Goal: Transaction & Acquisition: Purchase product/service

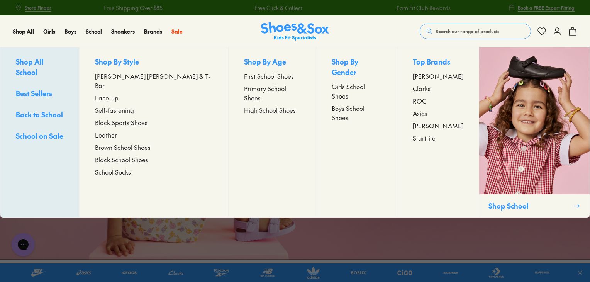
click at [244, 105] on span "High School Shoes" at bounding box center [270, 109] width 52 height 9
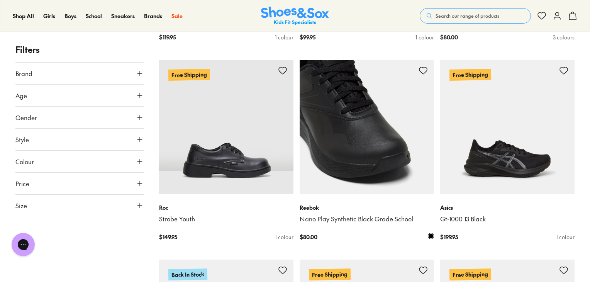
scroll to position [734, 0]
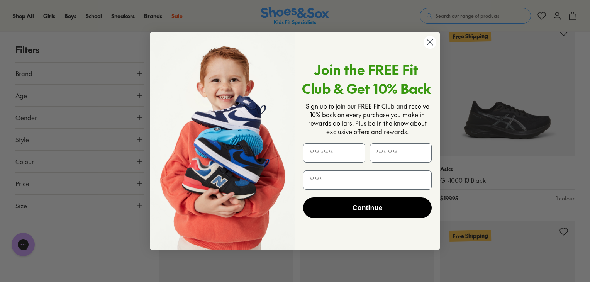
click at [431, 42] on circle "Close dialog" at bounding box center [430, 42] width 13 height 13
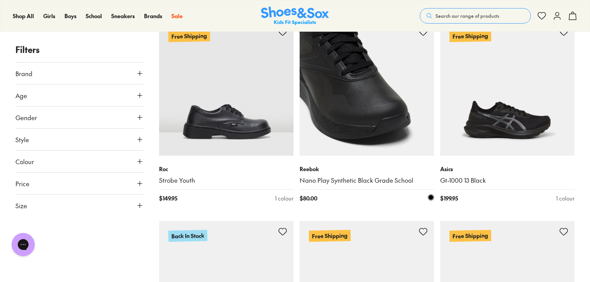
click at [366, 116] on img at bounding box center [367, 88] width 134 height 134
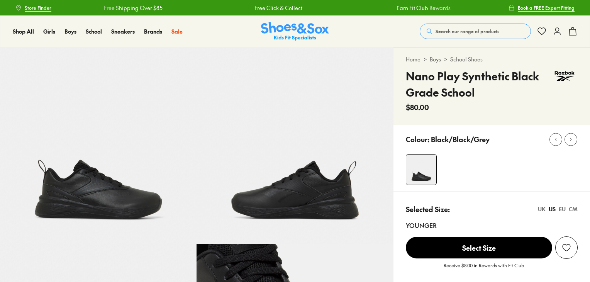
select select "*"
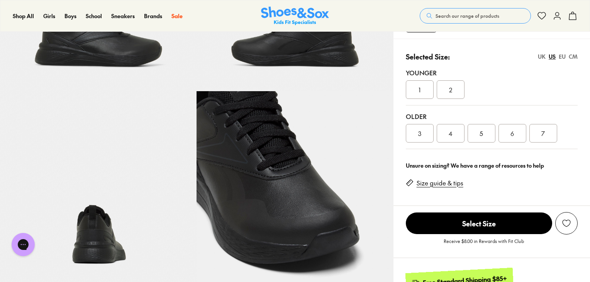
scroll to position [154, 0]
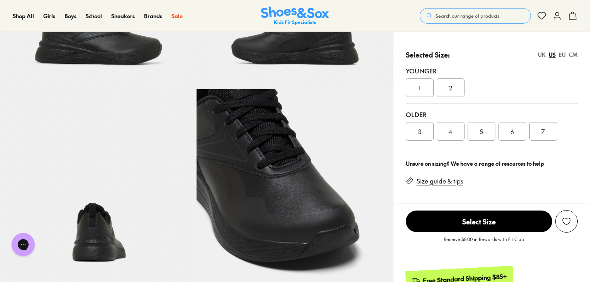
click at [448, 180] on link "Size guide & tips" at bounding box center [440, 181] width 47 height 8
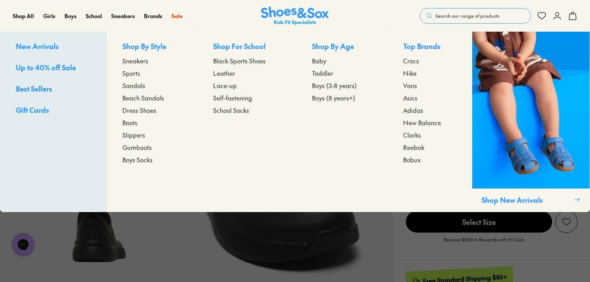
scroll to position [154, 0]
click at [225, 70] on span "Leather" at bounding box center [224, 72] width 22 height 9
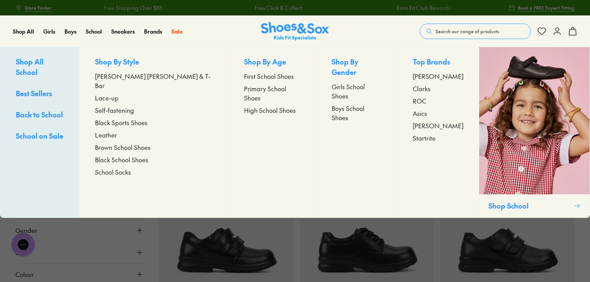
click at [244, 105] on span "High School Shoes" at bounding box center [270, 109] width 52 height 9
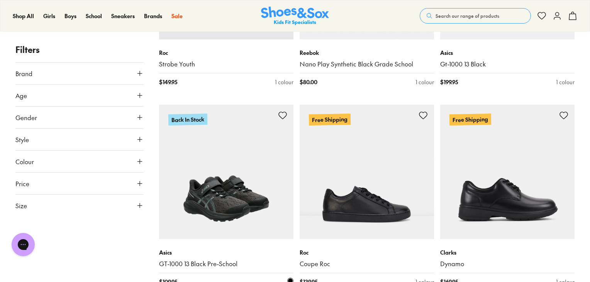
scroll to position [927, 0]
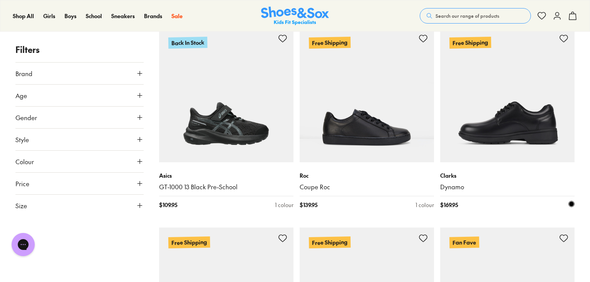
click at [520, 125] on img at bounding box center [507, 95] width 134 height 134
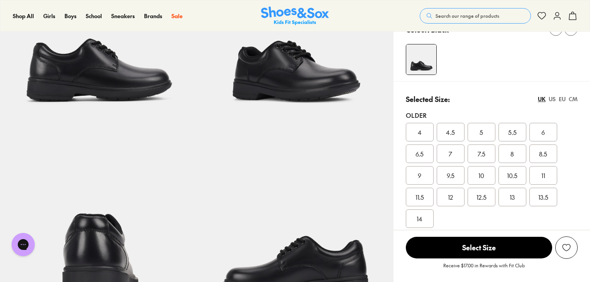
select select "*"
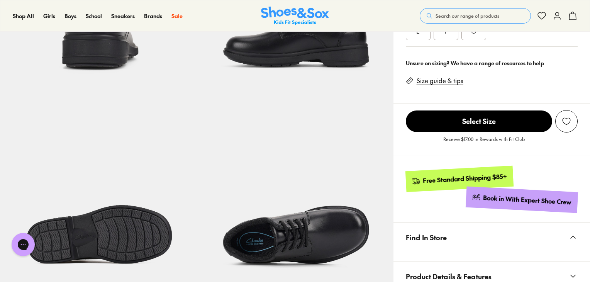
scroll to position [348, 0]
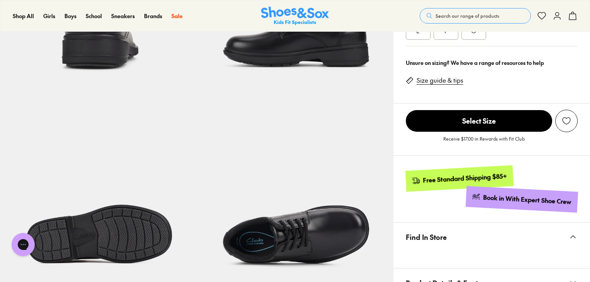
click at [449, 80] on link "Size guide & tips" at bounding box center [440, 80] width 47 height 8
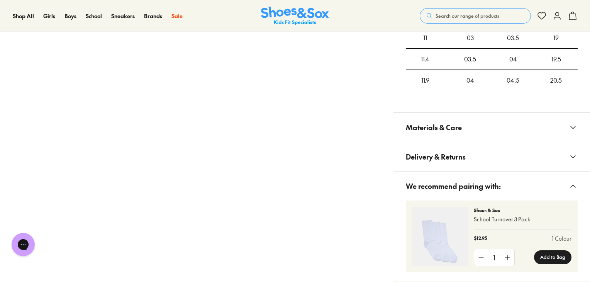
scroll to position [683, 0]
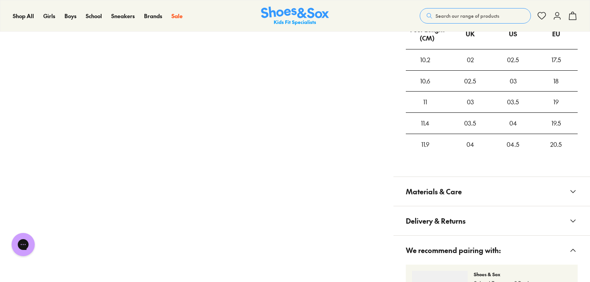
click at [513, 189] on button "Materials & Care" at bounding box center [491, 191] width 197 height 29
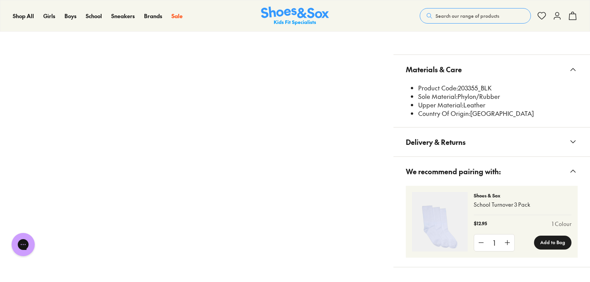
scroll to position [798, 0]
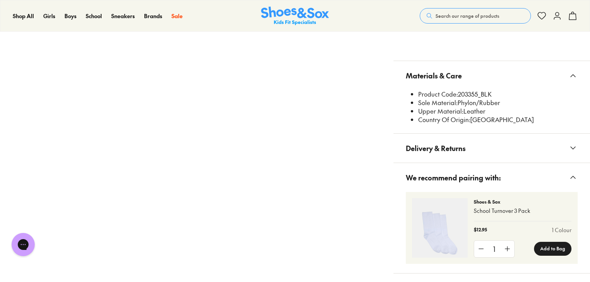
drag, startPoint x: 505, startPoint y: 101, endPoint x: 414, endPoint y: 101, distance: 90.7
click at [414, 101] on ul "Product Code: 203355_BLK Sole Material: Phylon/Rubber Upper Material: Leather C…" at bounding box center [495, 107] width 166 height 34
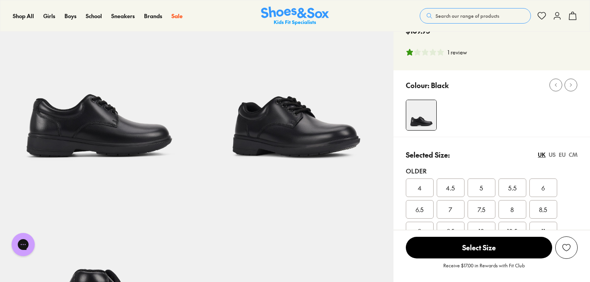
scroll to position [0, 0]
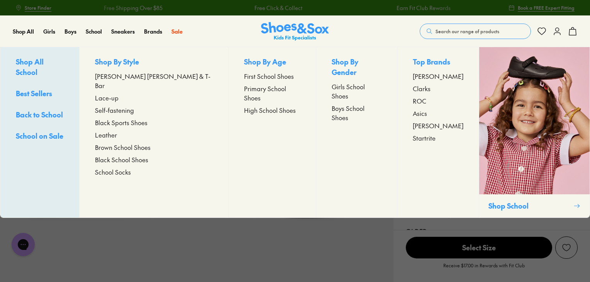
click at [244, 105] on span "High School Shoes" at bounding box center [270, 109] width 52 height 9
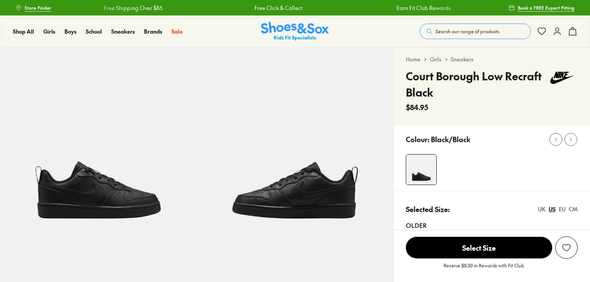
select select "*"
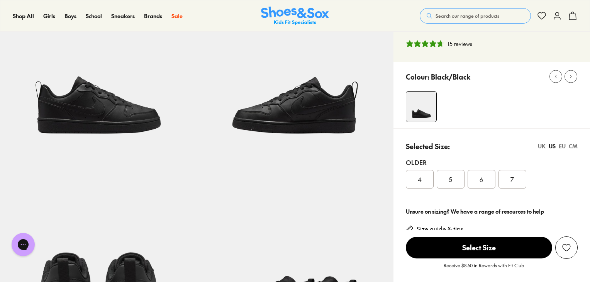
scroll to position [116, 0]
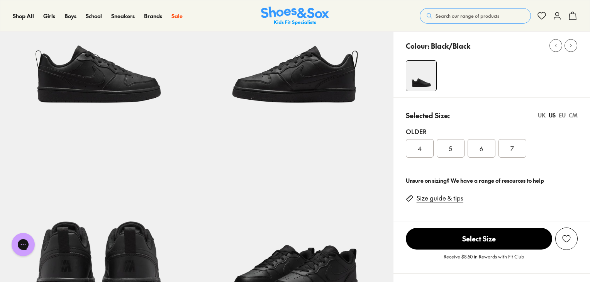
click at [513, 147] on span "7" at bounding box center [511, 148] width 3 height 9
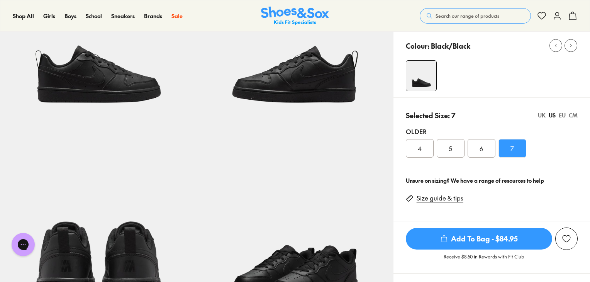
click at [543, 142] on div "4 5 6 7" at bounding box center [492, 148] width 172 height 19
drag, startPoint x: 541, startPoint y: 115, endPoint x: 548, endPoint y: 115, distance: 7.0
click at [541, 115] on div "UK" at bounding box center [542, 115] width 8 height 8
click at [562, 115] on div "EU" at bounding box center [562, 115] width 7 height 8
click at [573, 115] on div "CM" at bounding box center [573, 115] width 9 height 8
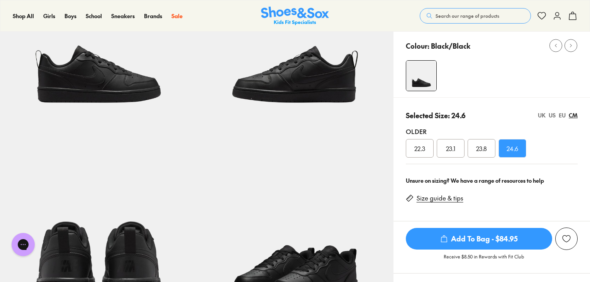
click at [559, 112] on div "EU" at bounding box center [562, 115] width 7 height 8
click at [576, 112] on div "CM" at bounding box center [573, 115] width 9 height 8
click at [562, 112] on div "EU" at bounding box center [562, 115] width 7 height 8
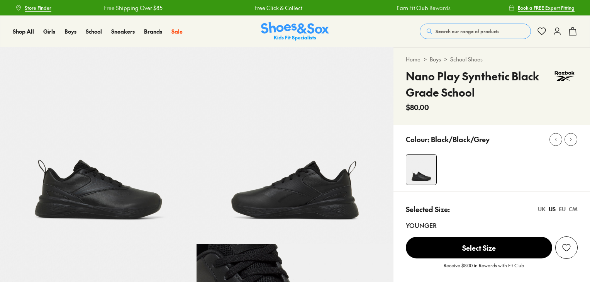
select select "*"
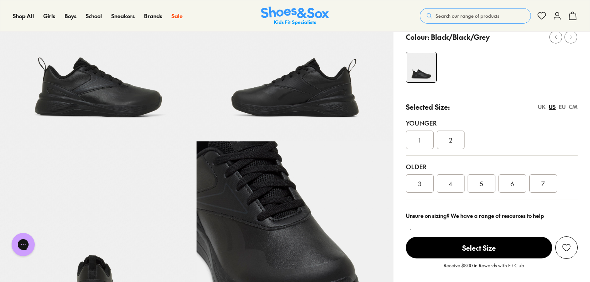
scroll to position [116, 0]
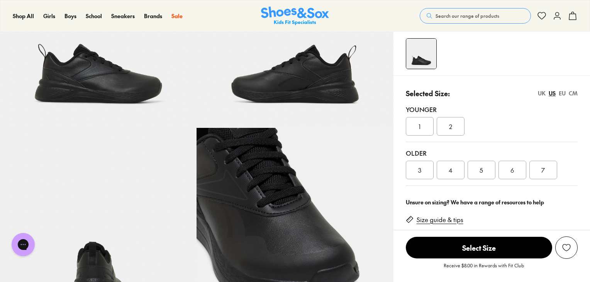
click at [537, 173] on div "7" at bounding box center [543, 170] width 28 height 19
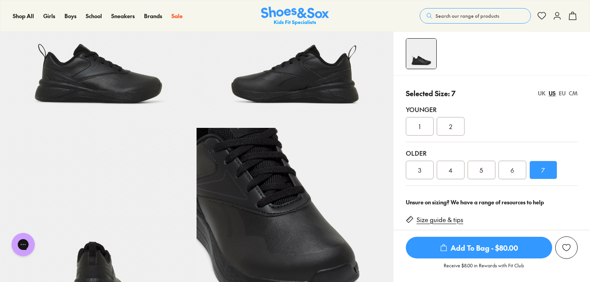
click at [568, 92] on div "UK US EU CM" at bounding box center [558, 93] width 40 height 8
click at [570, 92] on div "CM" at bounding box center [573, 93] width 9 height 8
click at [564, 92] on div "EU" at bounding box center [562, 93] width 7 height 8
click at [568, 93] on div "UK US EU CM" at bounding box center [558, 93] width 40 height 8
click at [573, 92] on div "CM" at bounding box center [573, 93] width 9 height 8
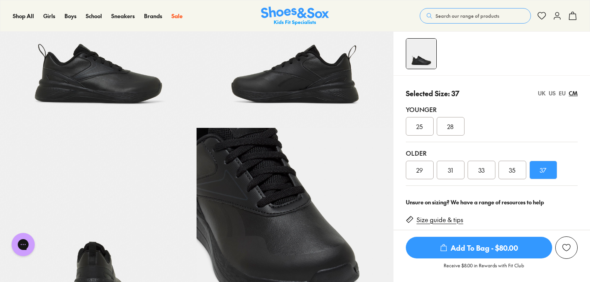
click at [575, 93] on div "CM" at bounding box center [573, 93] width 9 height 8
click at [571, 92] on div "CM" at bounding box center [573, 93] width 9 height 8
click at [556, 122] on div "25 28" at bounding box center [492, 126] width 172 height 19
drag, startPoint x: 439, startPoint y: 179, endPoint x: 419, endPoint y: 177, distance: 19.8
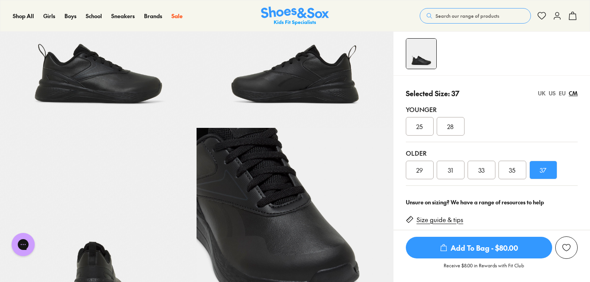
click at [429, 179] on div "Older 29 31 33 35 37" at bounding box center [492, 164] width 172 height 44
click at [419, 177] on div "29" at bounding box center [420, 170] width 28 height 19
click at [395, 168] on div "Selected Size: 29 UK US EU CM Younger 25 28 Older 29 31 33 35 37" at bounding box center [491, 133] width 197 height 117
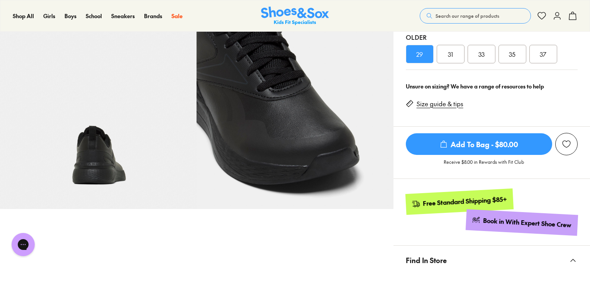
click at [436, 106] on link "Size guide & tips" at bounding box center [440, 104] width 47 height 8
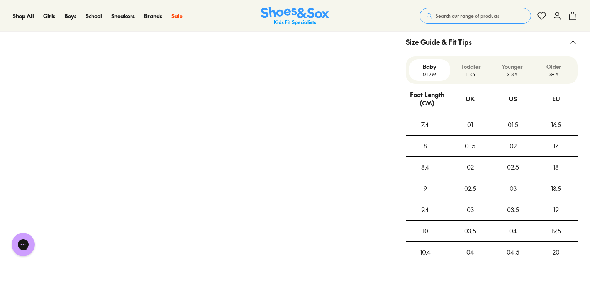
scroll to position [494, 0]
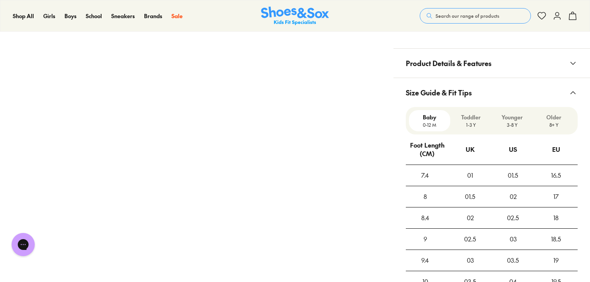
click at [556, 119] on p "Older" at bounding box center [553, 117] width 35 height 8
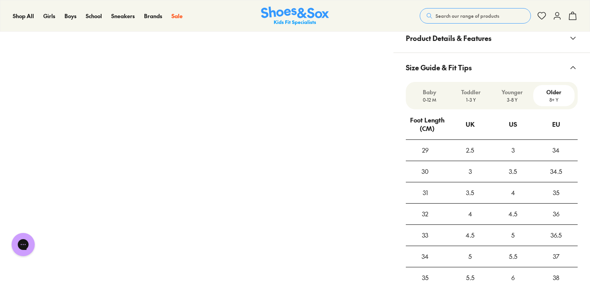
scroll to position [532, 0]
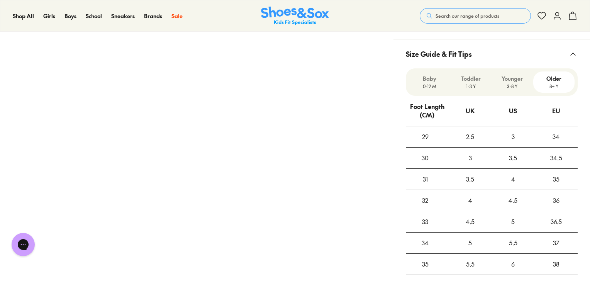
click at [514, 85] on p "3-8 Y" at bounding box center [512, 86] width 35 height 7
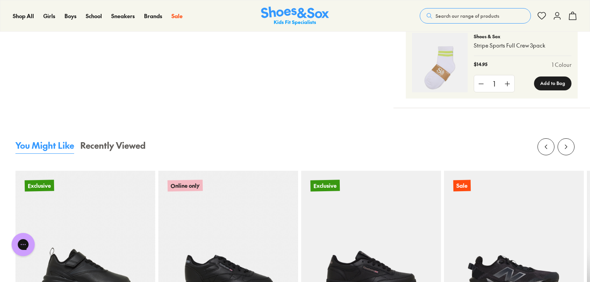
scroll to position [1073, 0]
